Goal: Task Accomplishment & Management: Complete application form

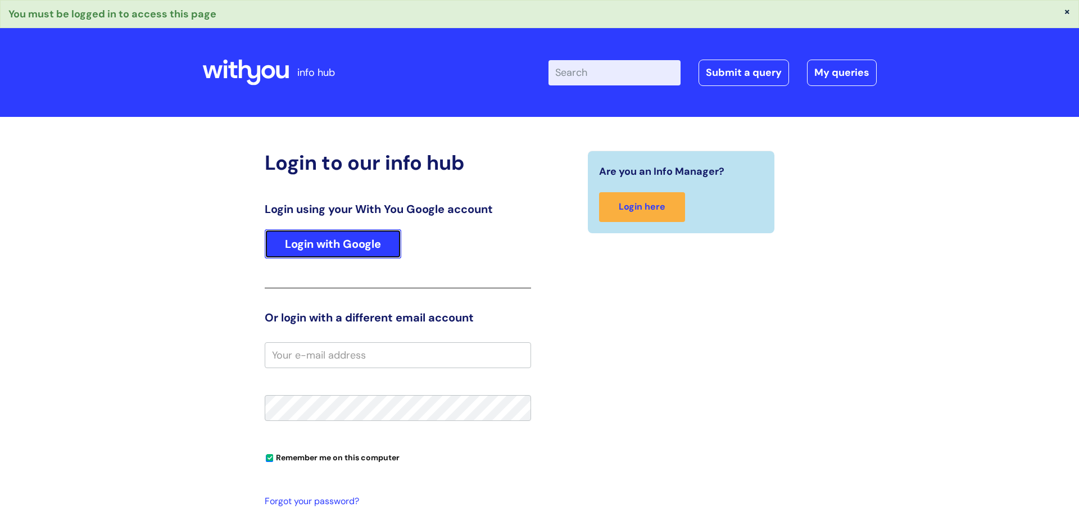
click at [290, 246] on link "Login with Google" at bounding box center [333, 243] width 136 height 29
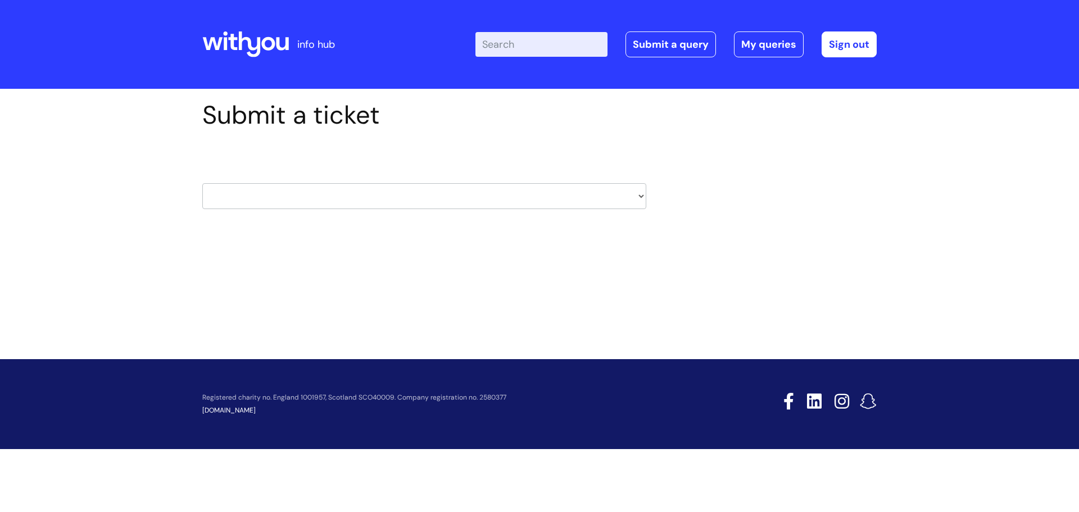
click at [532, 200] on select "HR / People IT and Support Clinical Drug Alerts Finance Accounts Data Support T…" at bounding box center [424, 196] width 444 height 26
select select "payroll"
click at [202, 183] on select "HR / People IT and Support Clinical Drug Alerts Finance Accounts Data Support T…" at bounding box center [424, 196] width 444 height 26
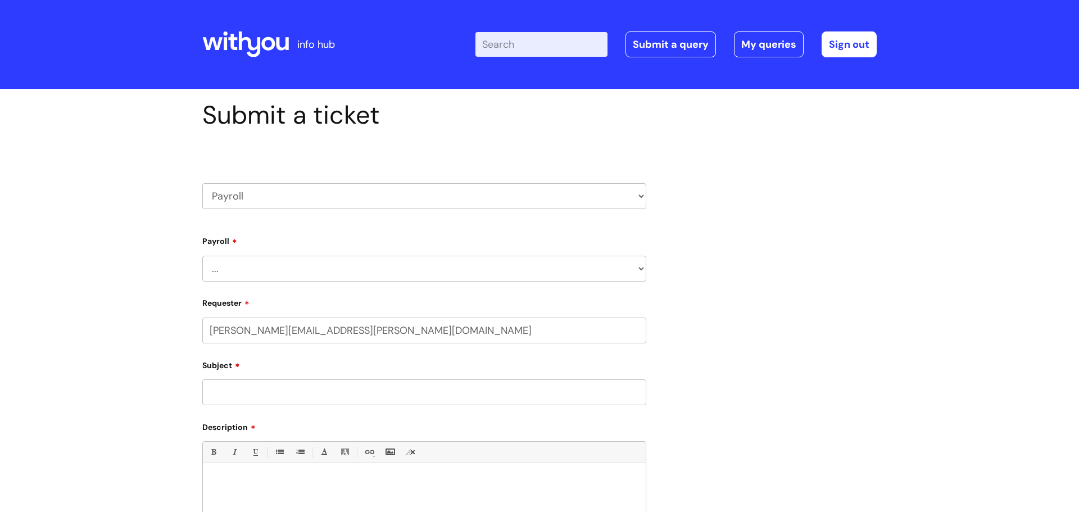
select select "80004157202"
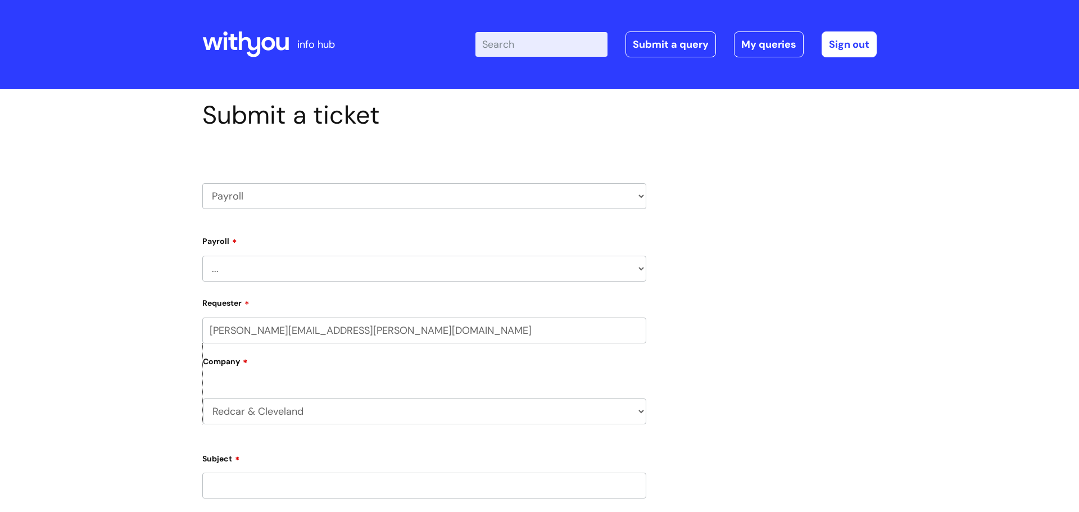
click at [497, 275] on select "... New Hires bank details/starter checklist forms Payroll queries Receiving in…" at bounding box center [424, 269] width 444 height 26
